Goal: Information Seeking & Learning: Learn about a topic

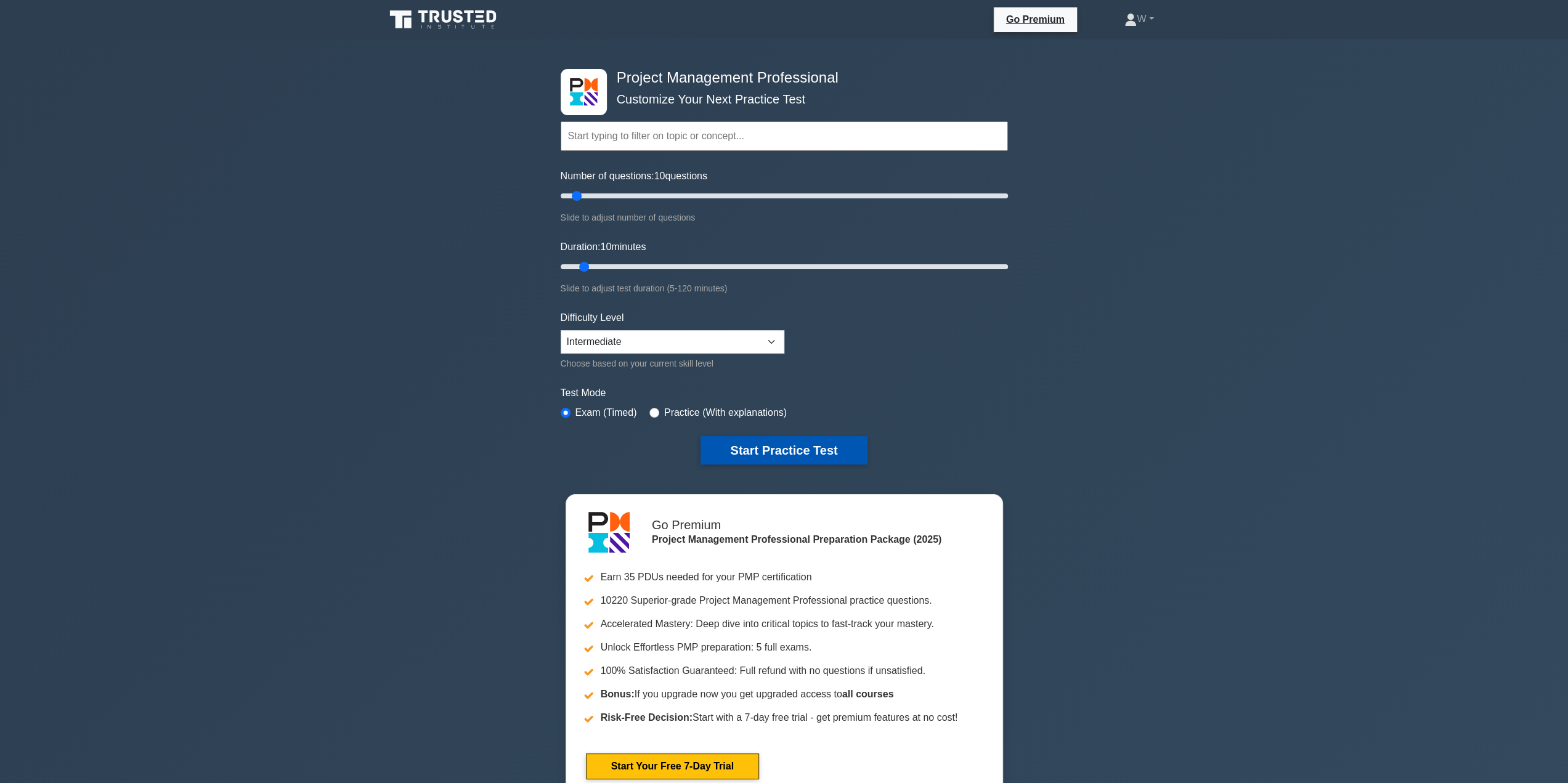
click at [818, 454] on button "Start Practice Test" at bounding box center [784, 450] width 166 height 28
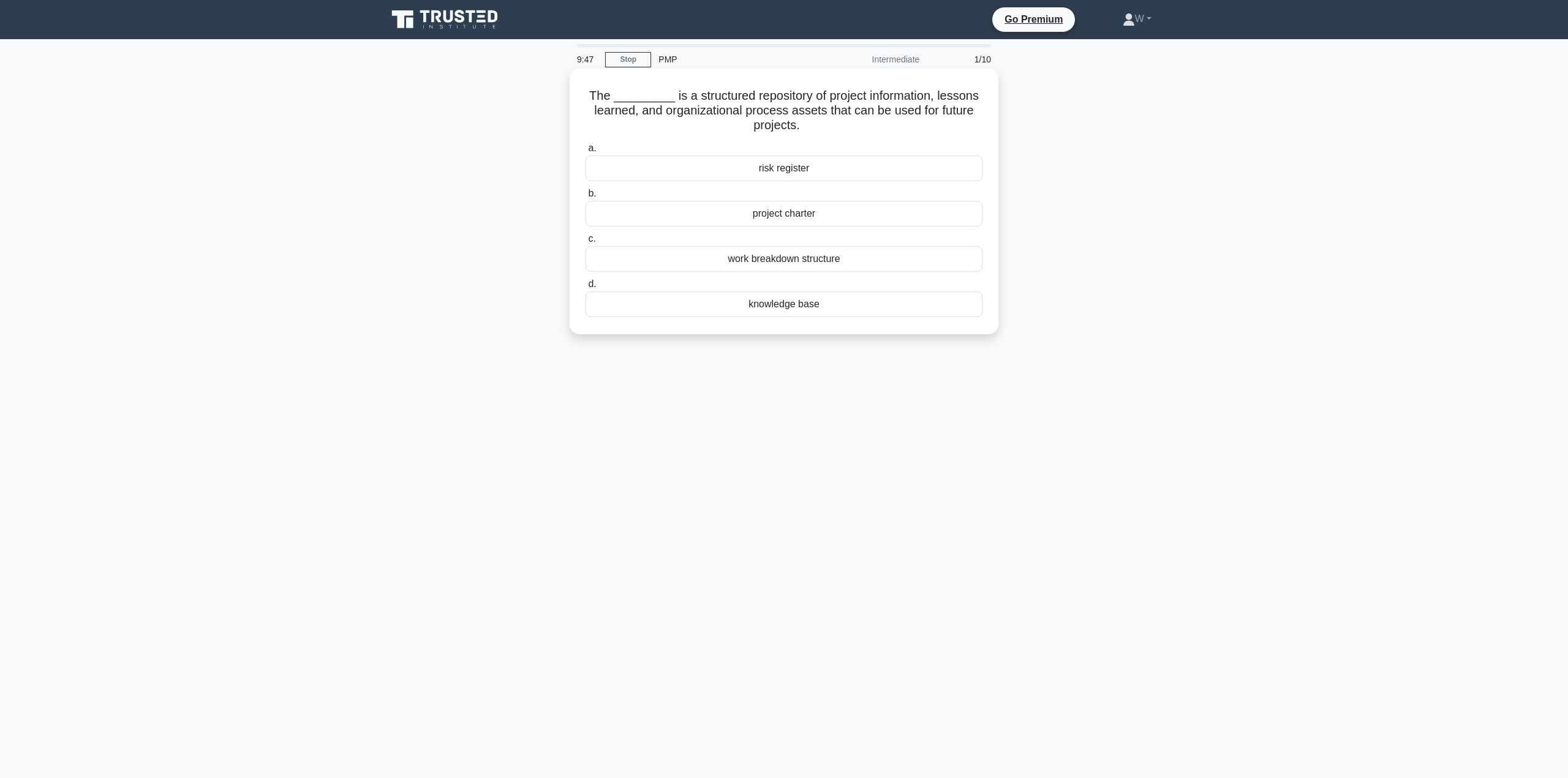
click at [776, 217] on div "project charter" at bounding box center [784, 213] width 397 height 25
click at [585, 198] on input "b. project charter" at bounding box center [585, 194] width 0 height 8
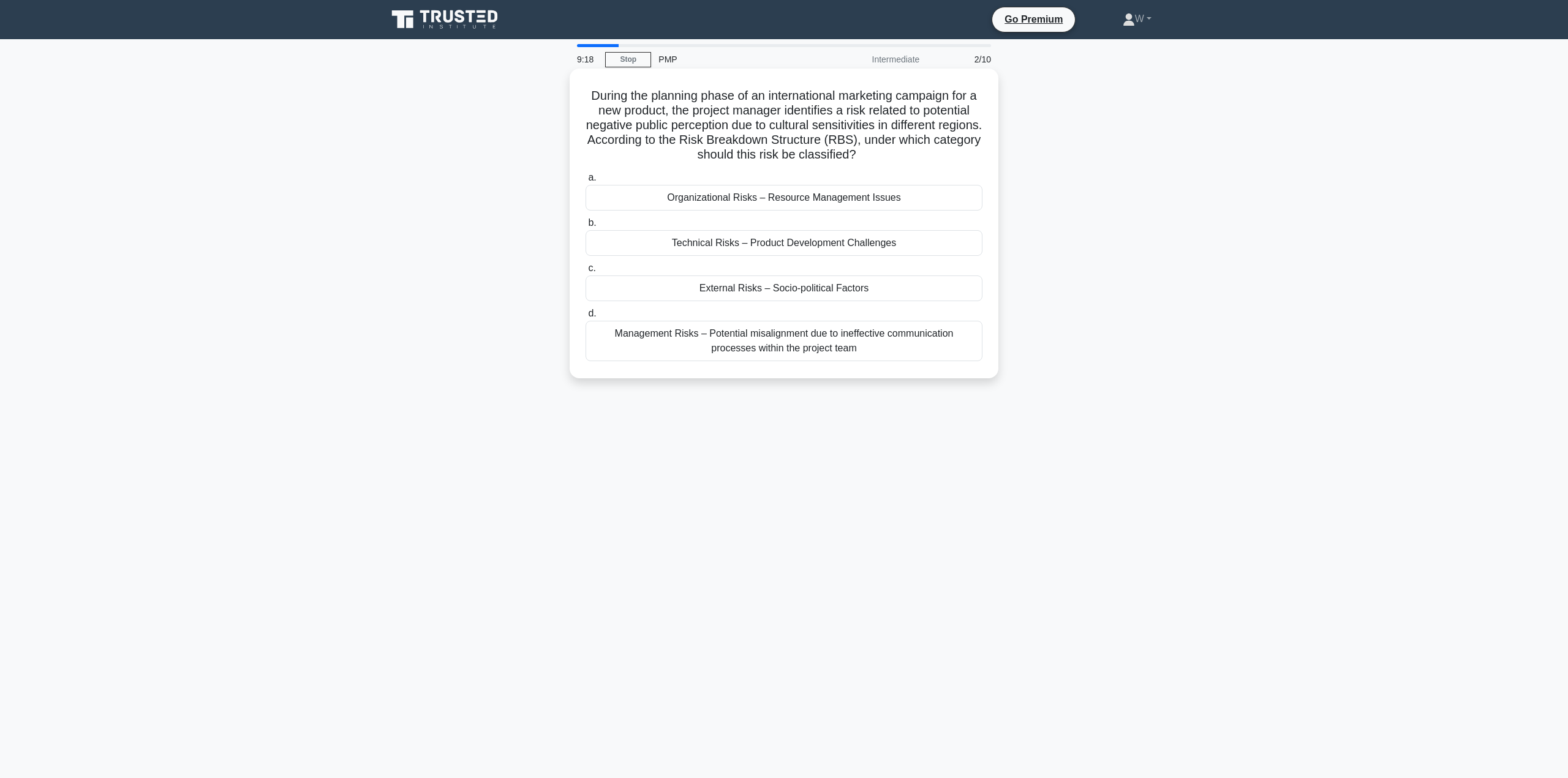
click at [869, 288] on div "External Risks – Socio-political Factors" at bounding box center [784, 288] width 397 height 25
click at [585, 273] on input "c. External Risks – Socio-political Factors" at bounding box center [585, 269] width 0 height 8
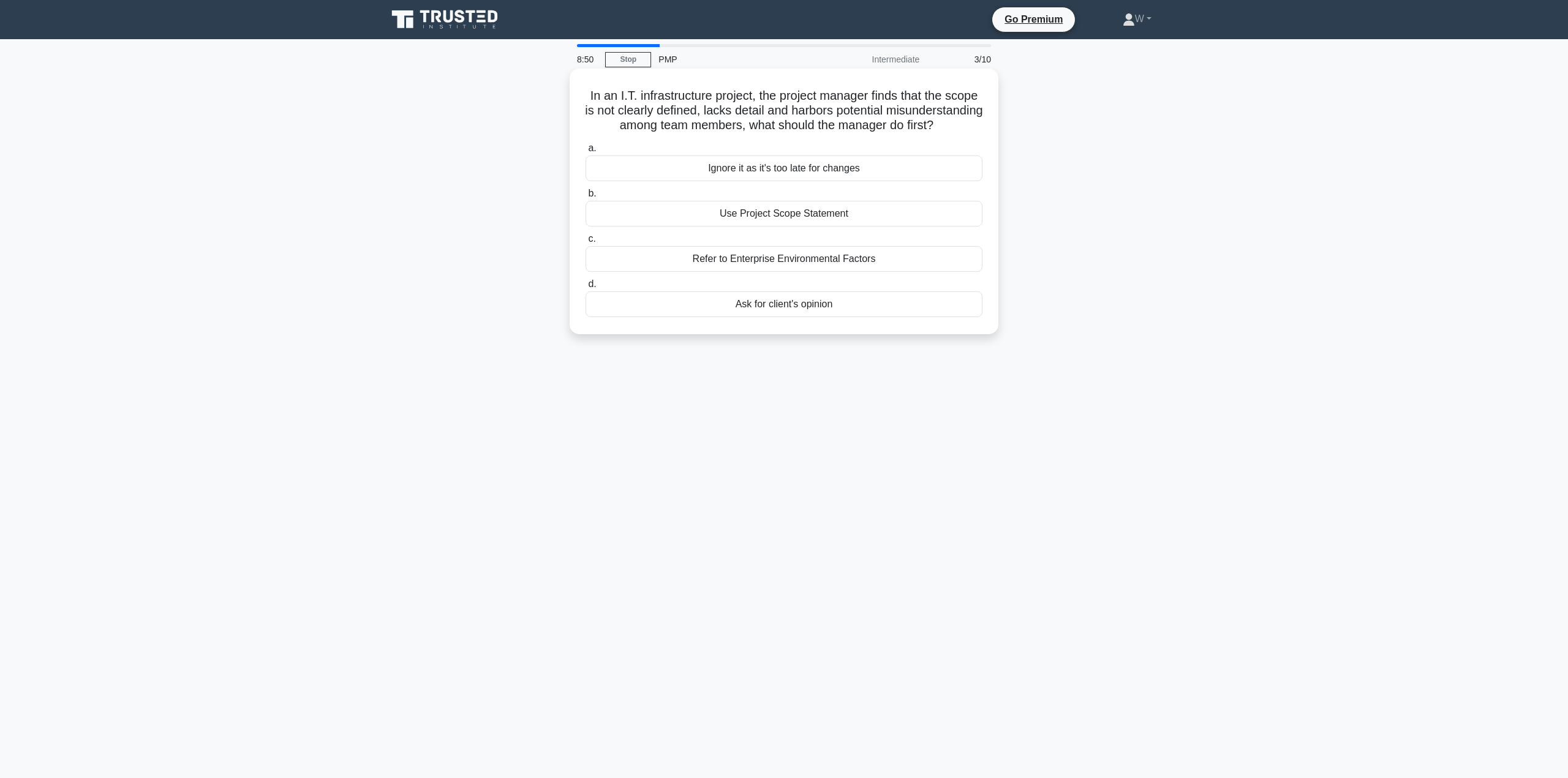
click at [820, 227] on div "Use Project Scope Statement" at bounding box center [784, 213] width 397 height 25
click at [585, 198] on input "b. Use Project Scope Statement" at bounding box center [585, 194] width 0 height 8
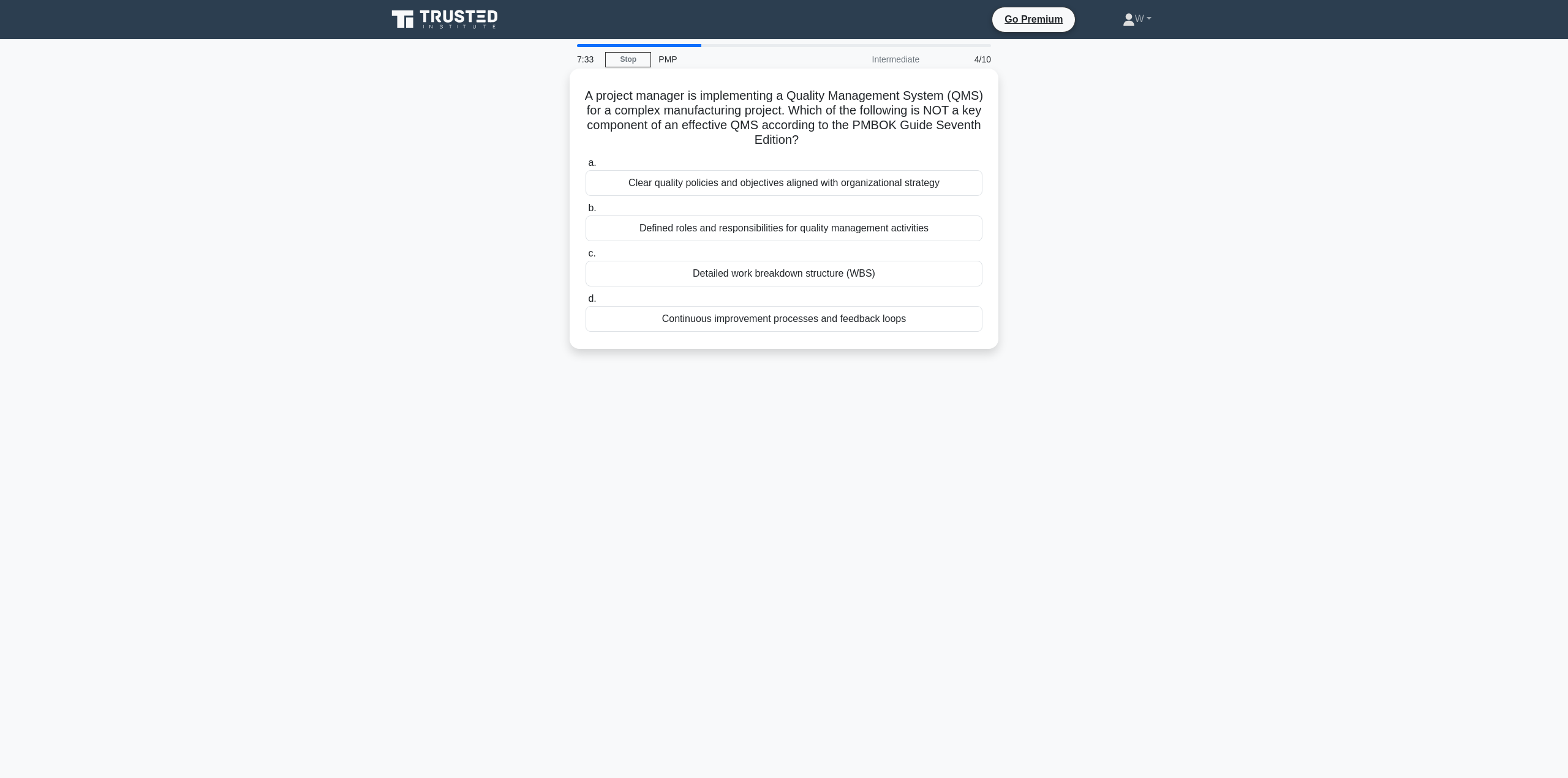
click at [872, 274] on div "Detailed work breakdown structure (WBS)" at bounding box center [784, 274] width 397 height 25
click at [585, 258] on input "c. Detailed work breakdown structure (WBS)" at bounding box center [585, 254] width 0 height 8
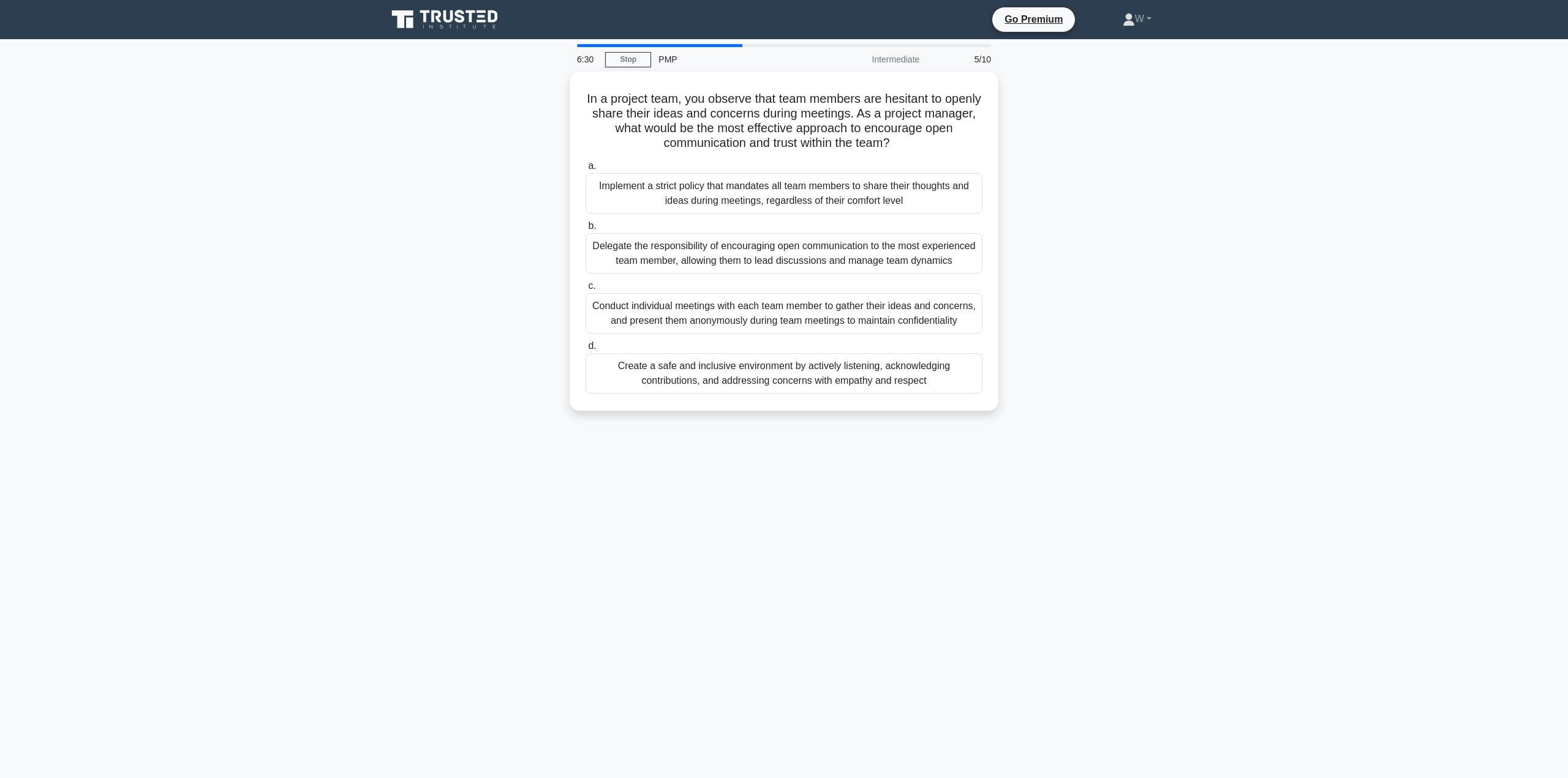
click at [847, 376] on div "Create a safe and inclusive environment by actively listening, acknowledging co…" at bounding box center [784, 374] width 397 height 41
click at [585, 351] on input "d. Create a safe and inclusive environment by actively listening, acknowledging…" at bounding box center [585, 347] width 0 height 8
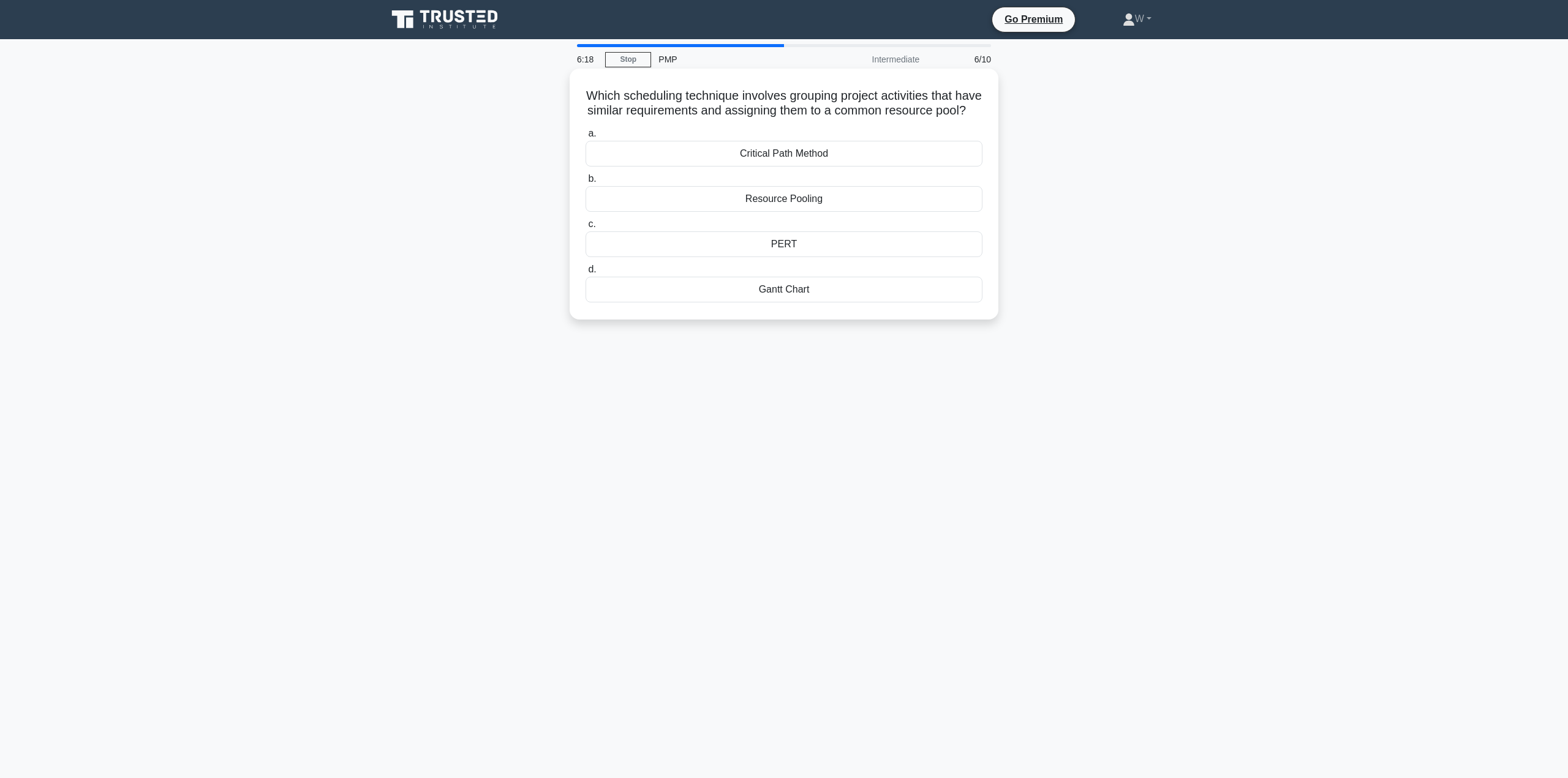
click at [882, 208] on div "Resource Pooling" at bounding box center [784, 199] width 397 height 25
click at [585, 183] on input "b. Resource Pooling" at bounding box center [585, 179] width 0 height 8
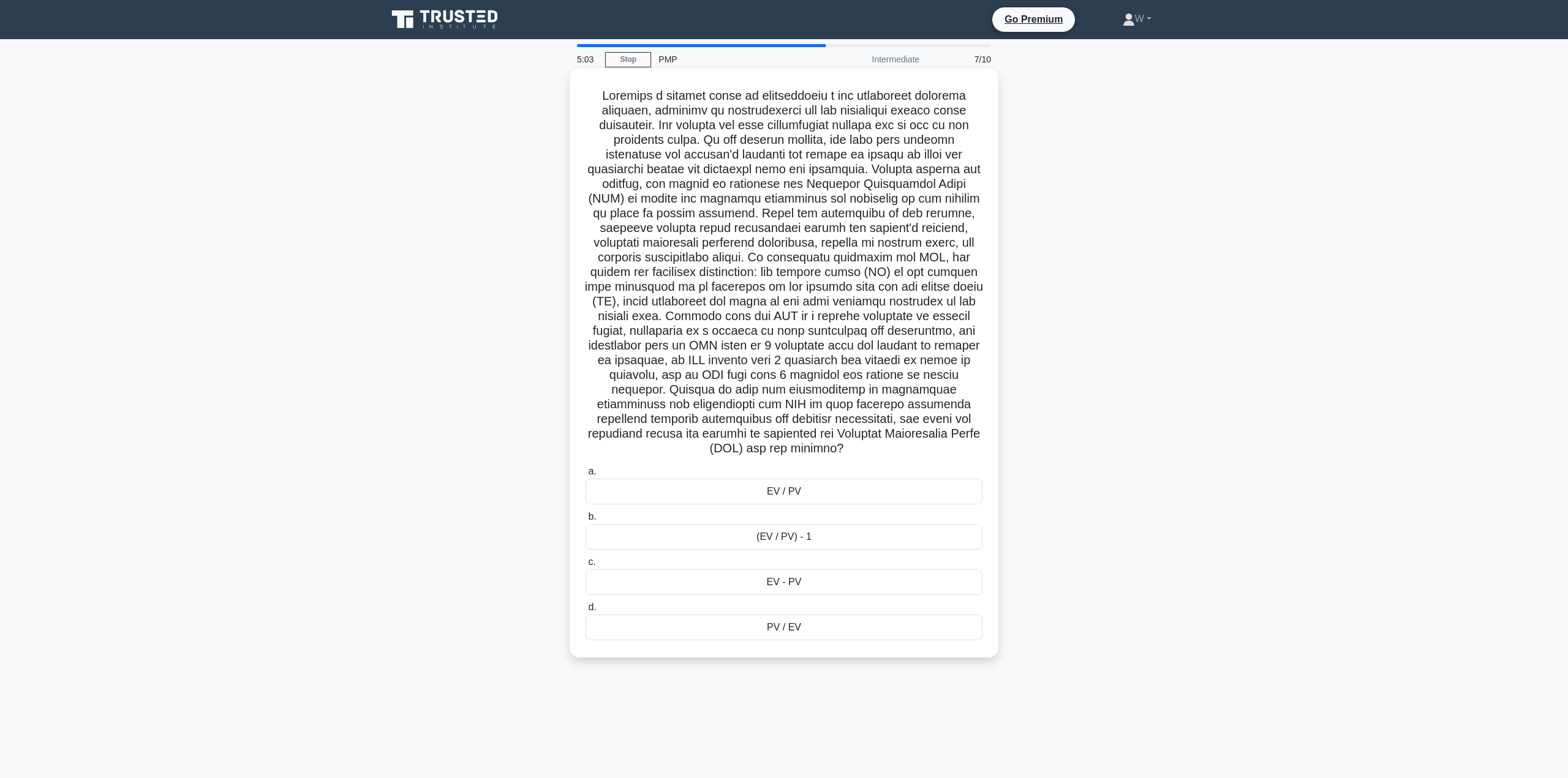
click at [836, 498] on div "EV / PV" at bounding box center [784, 492] width 397 height 25
click at [585, 476] on input "a. EV / PV" at bounding box center [585, 472] width 0 height 8
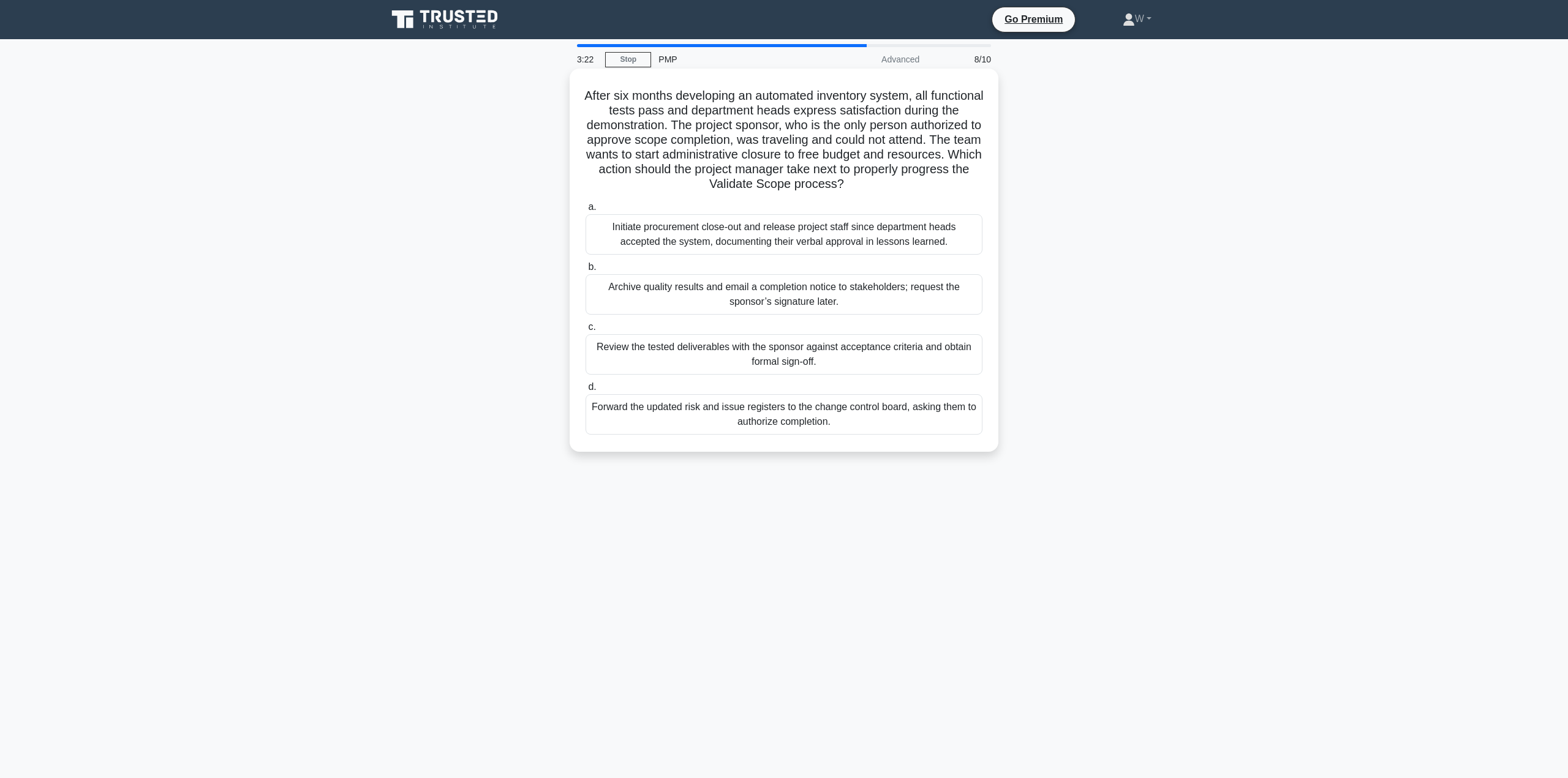
click at [821, 355] on div "Review the tested deliverables with the sponsor against acceptance criteria and…" at bounding box center [784, 354] width 397 height 41
click at [585, 331] on input "c. Review the tested deliverables with the sponsor against acceptance criteria …" at bounding box center [585, 327] width 0 height 8
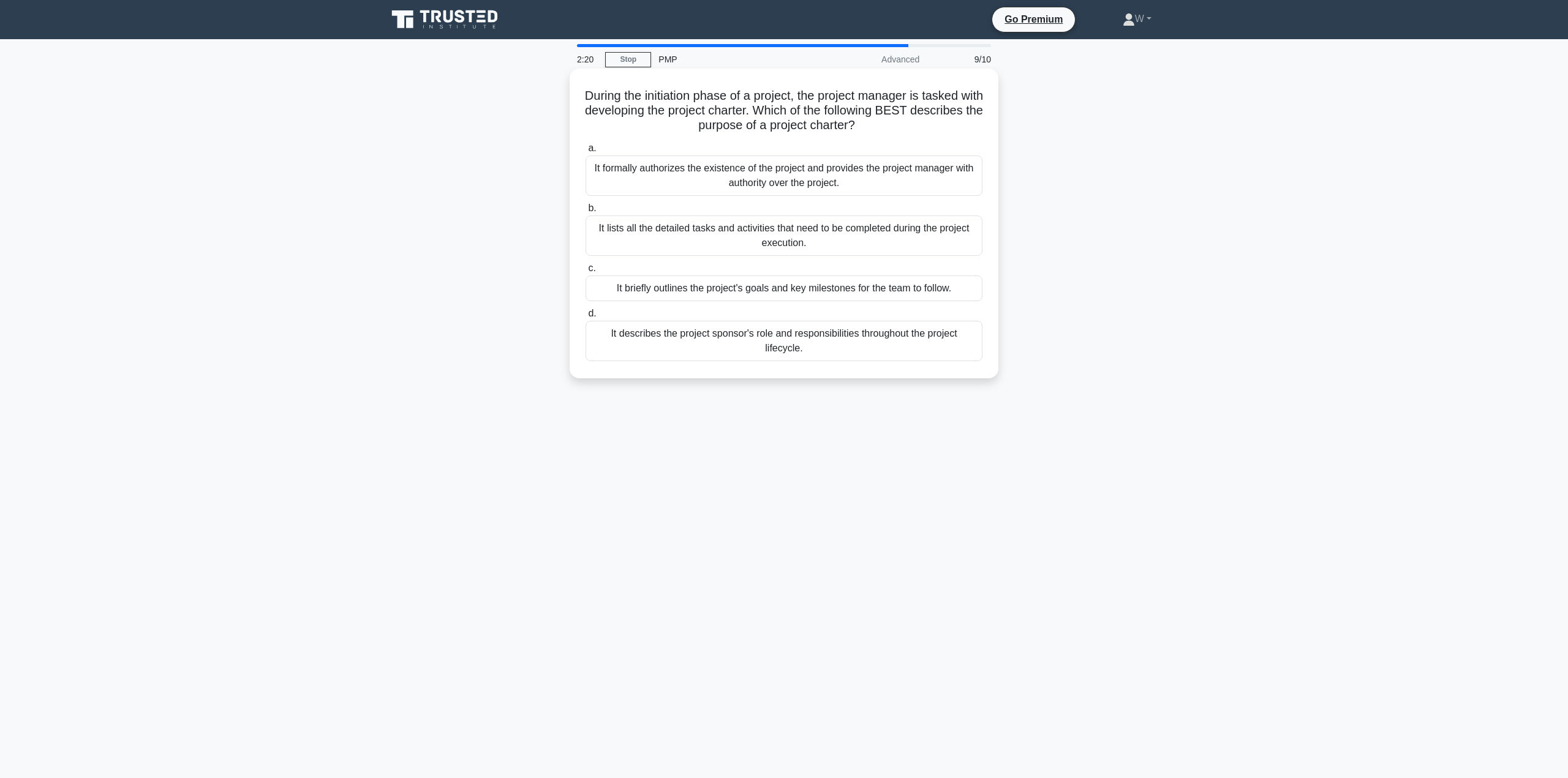
click at [813, 183] on div "It formally authorizes the existence of the project and provides the project ma…" at bounding box center [784, 176] width 397 height 41
click at [585, 153] on input "a. It formally authorizes the existence of the project and provides the project…" at bounding box center [585, 148] width 0 height 8
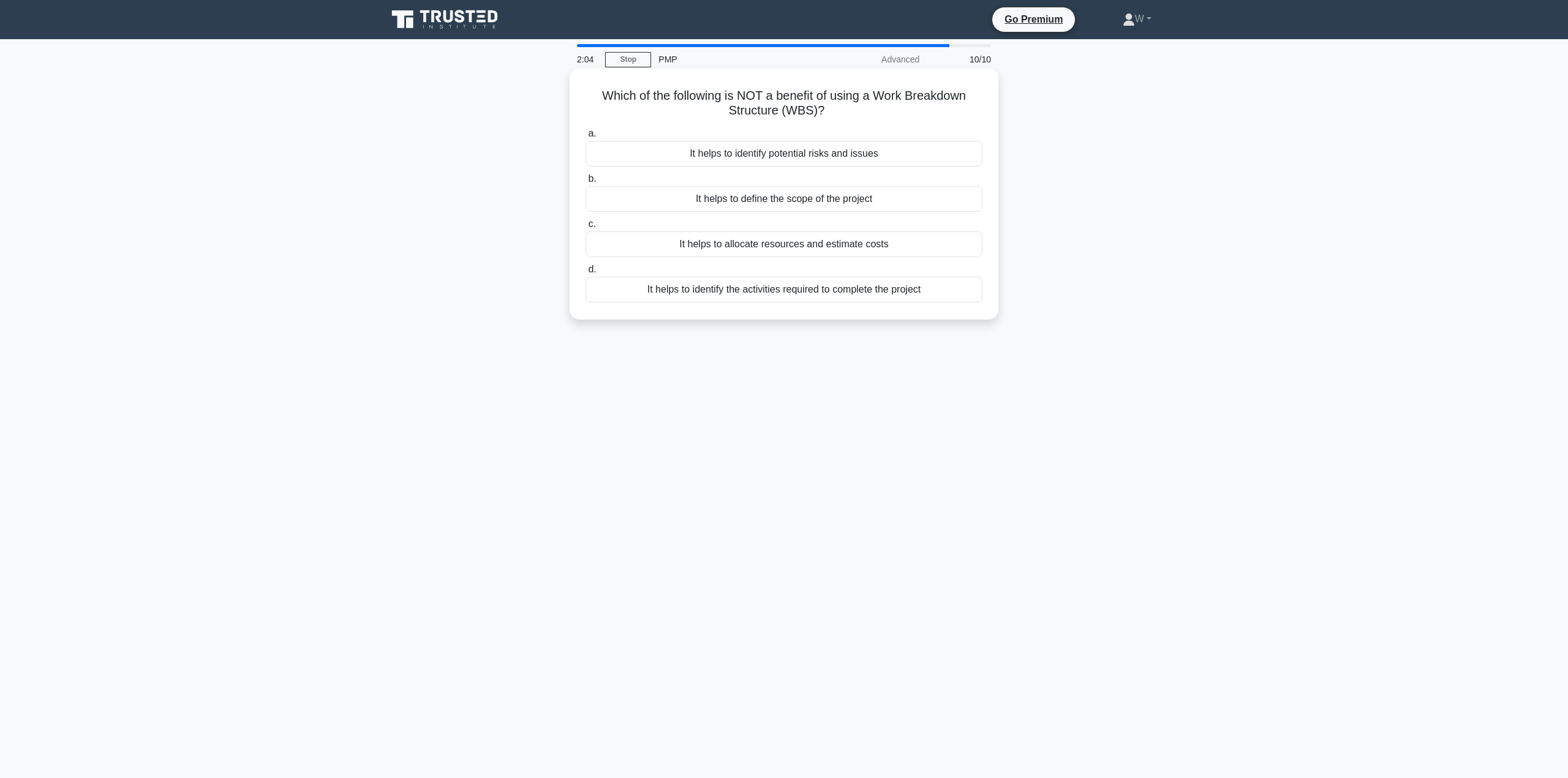
click at [764, 155] on div "It helps to identify potential risks and issues" at bounding box center [784, 154] width 397 height 25
click at [585, 138] on input "a. It helps to identify potential risks and issues" at bounding box center [585, 133] width 0 height 8
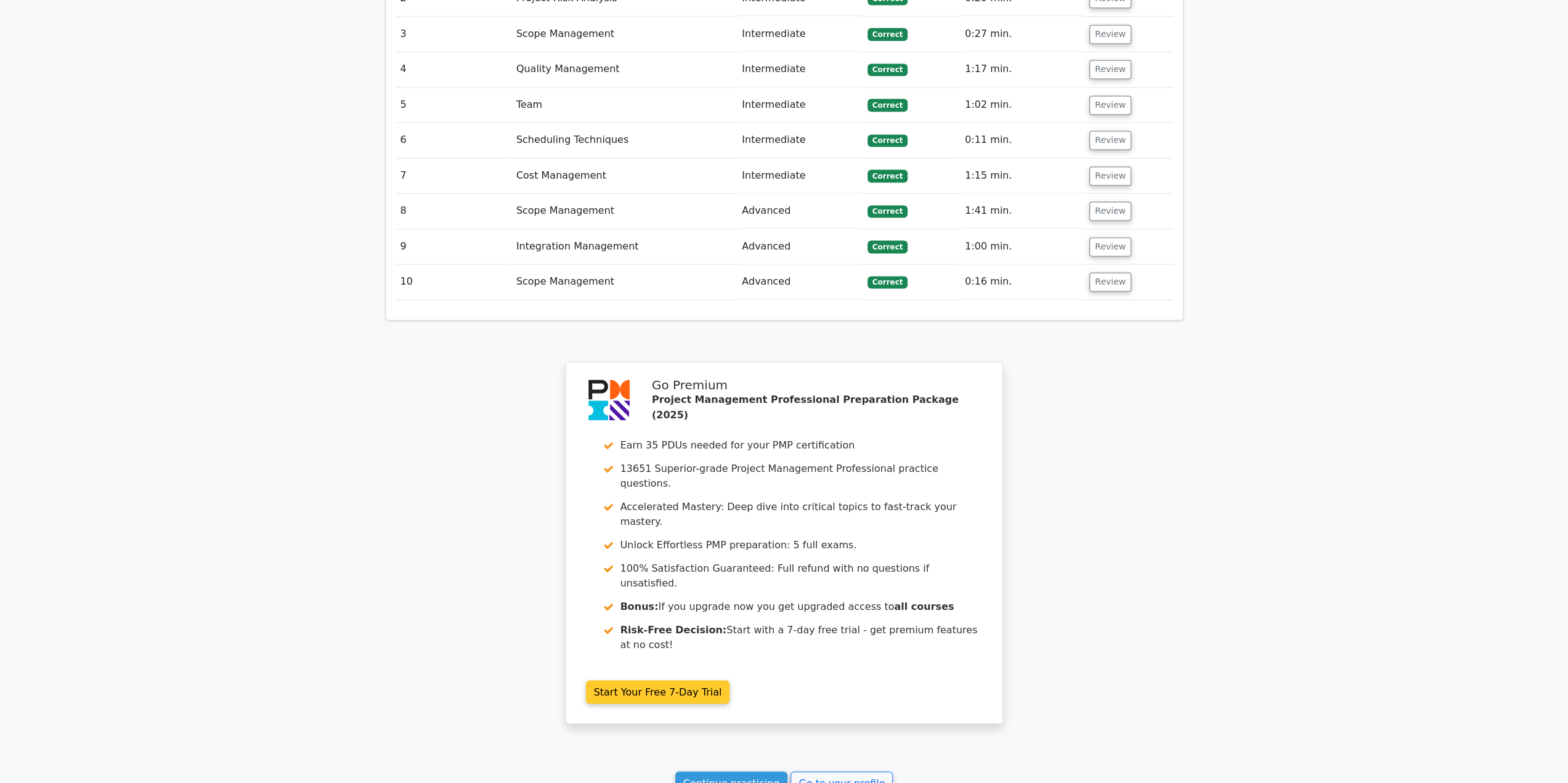
scroll to position [1982, 0]
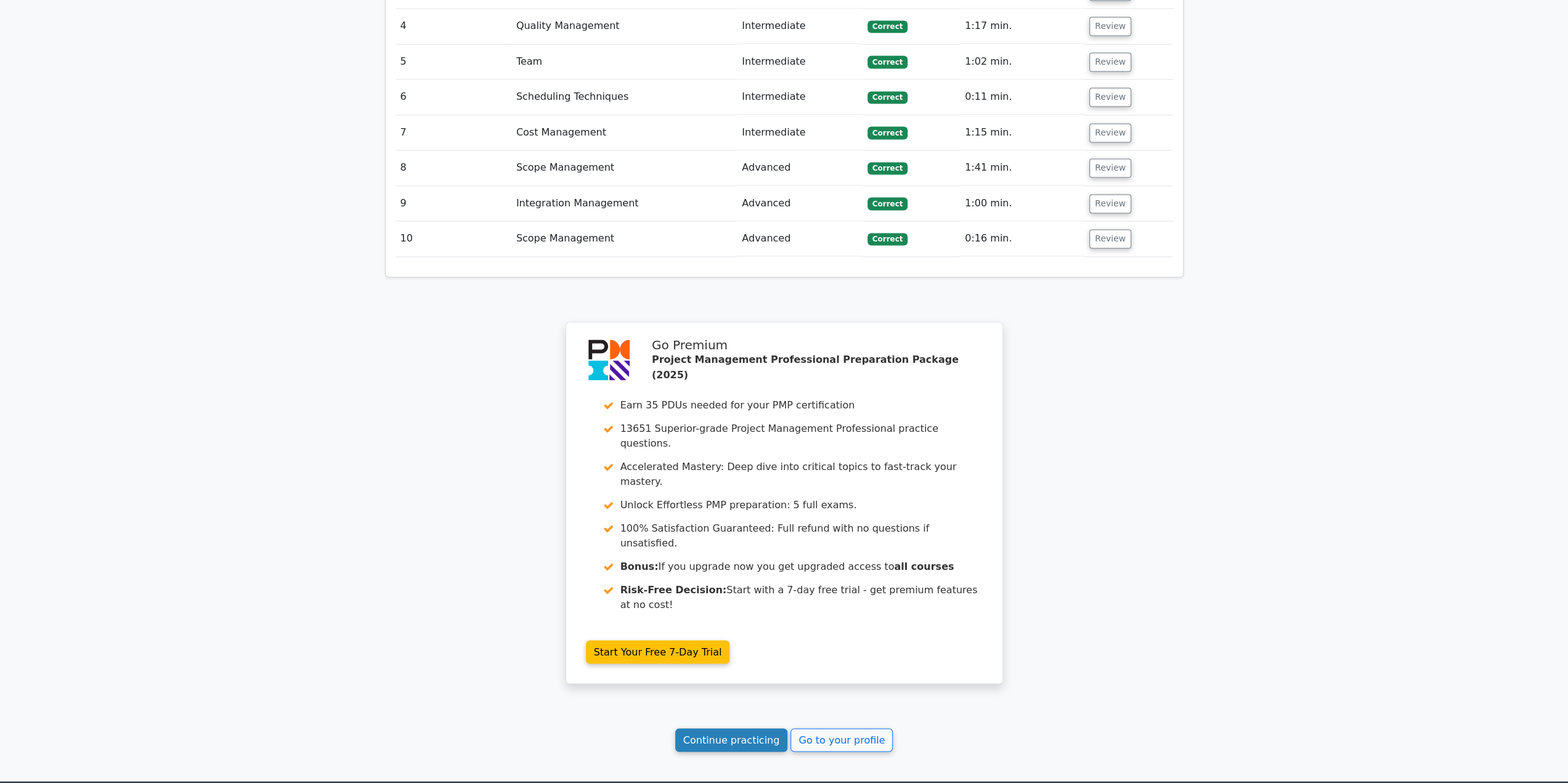
click at [776, 728] on link "Continue practicing" at bounding box center [731, 740] width 113 height 24
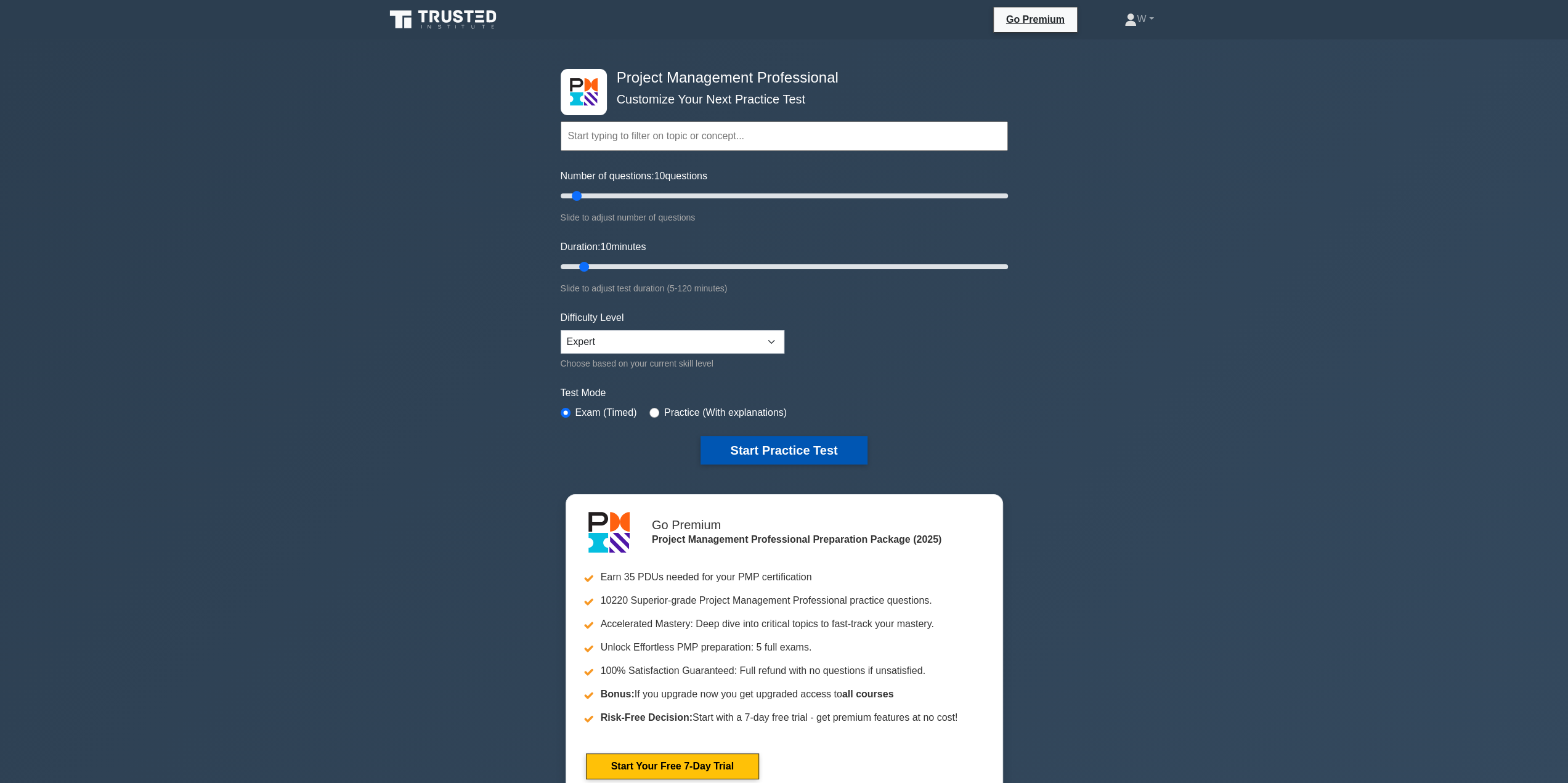
click at [834, 451] on button "Start Practice Test" at bounding box center [784, 450] width 166 height 28
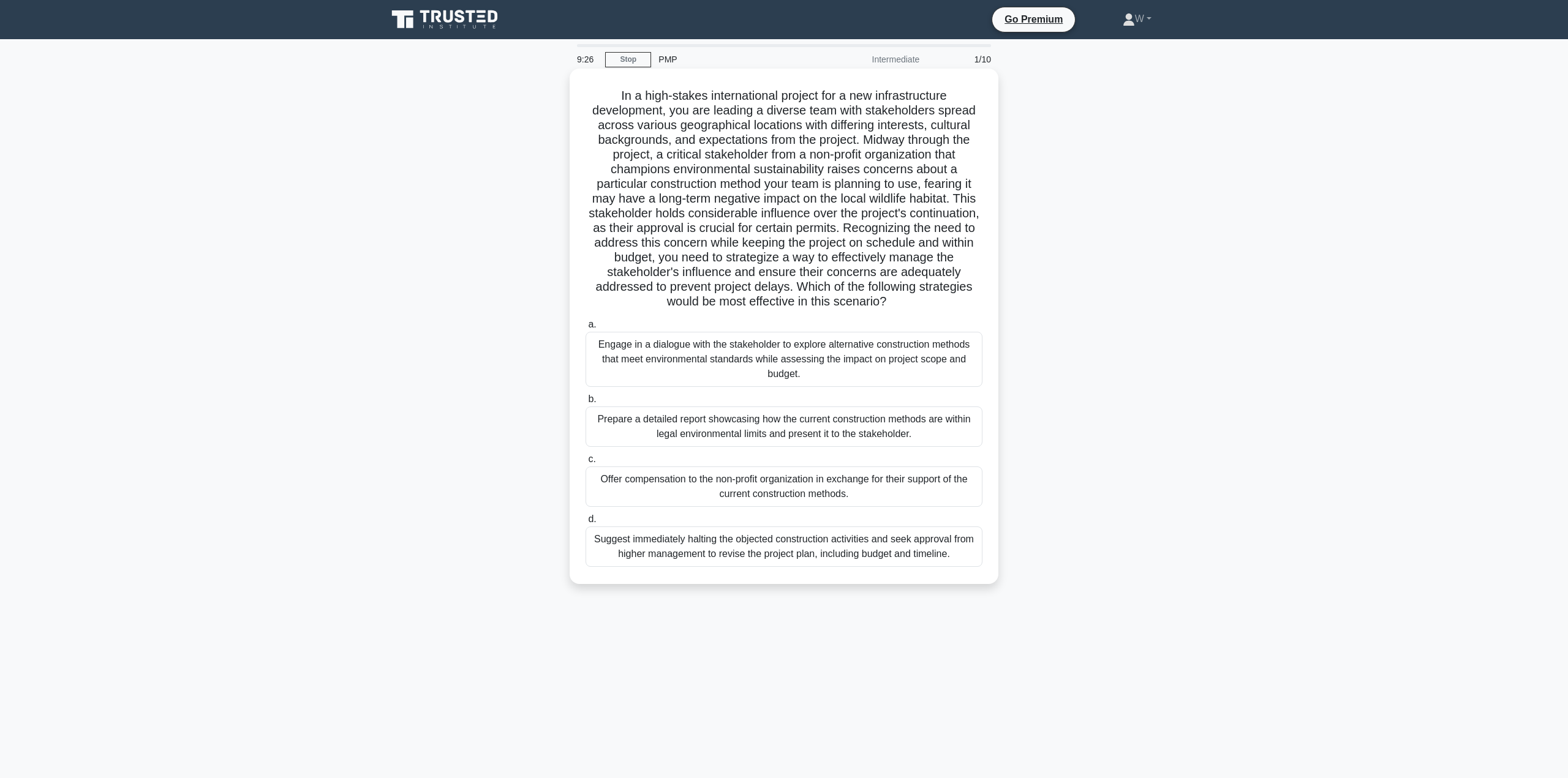
click at [868, 368] on div "Engage in a dialogue with the stakeholder to explore alternative construction m…" at bounding box center [784, 359] width 397 height 56
click at [585, 329] on input "a. Engage in a dialogue with the stakeholder to explore alternative constructio…" at bounding box center [585, 325] width 0 height 8
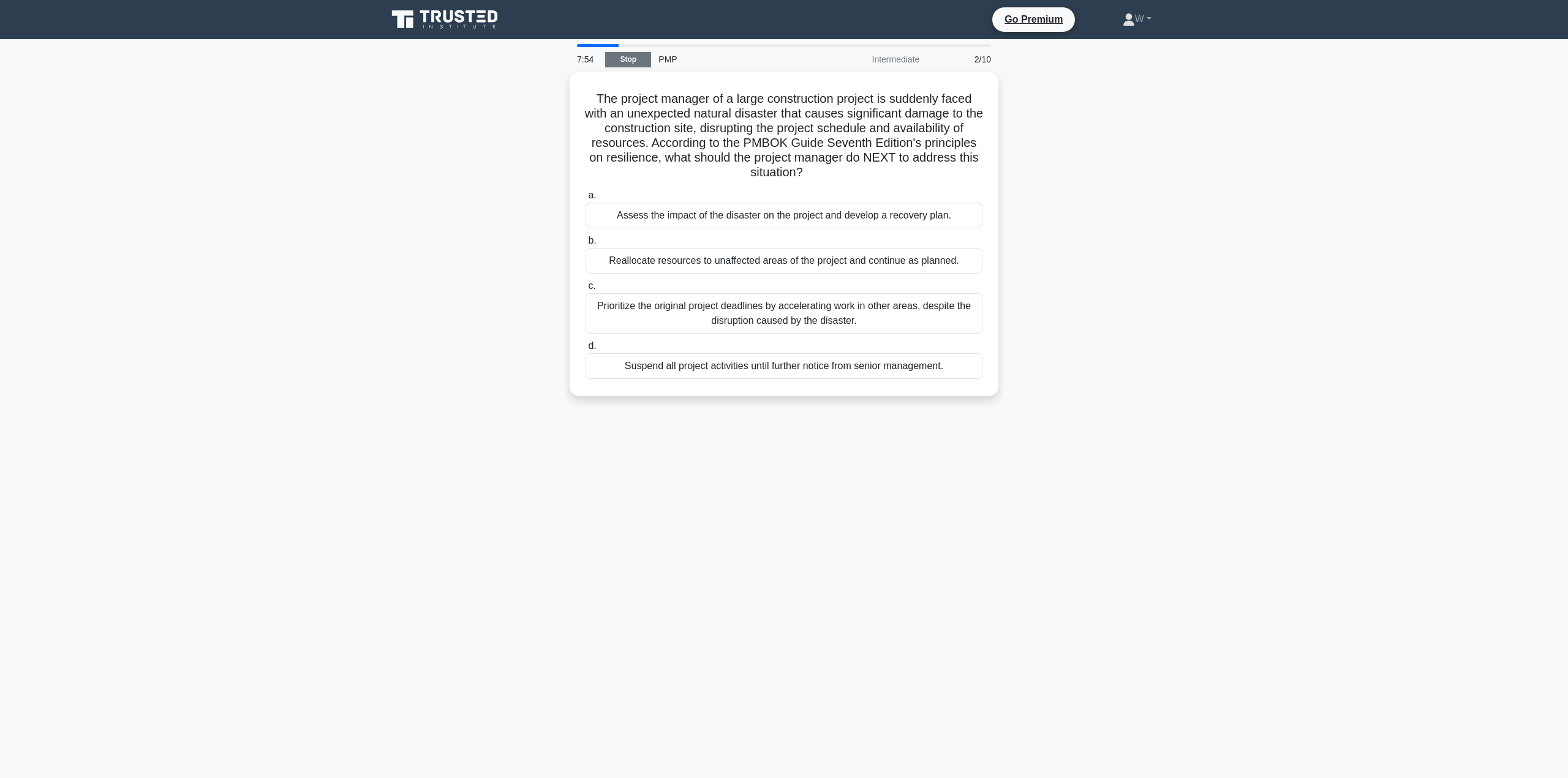
click at [630, 55] on link "Stop" at bounding box center [627, 59] width 46 height 16
